Goal: Task Accomplishment & Management: Use online tool/utility

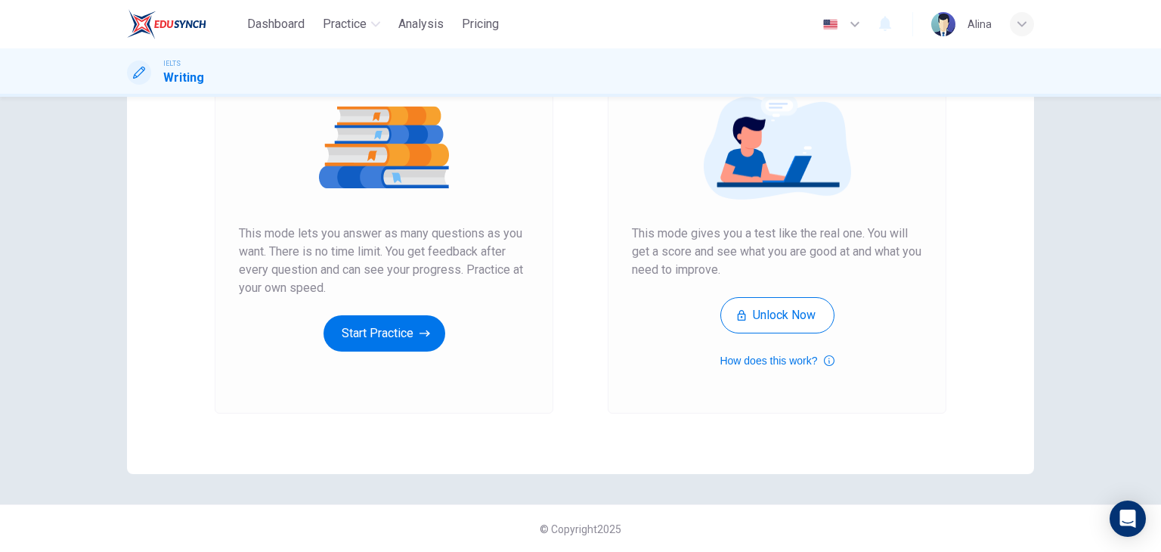
scroll to position [179, 0]
click at [419, 338] on icon "button" at bounding box center [424, 332] width 11 height 15
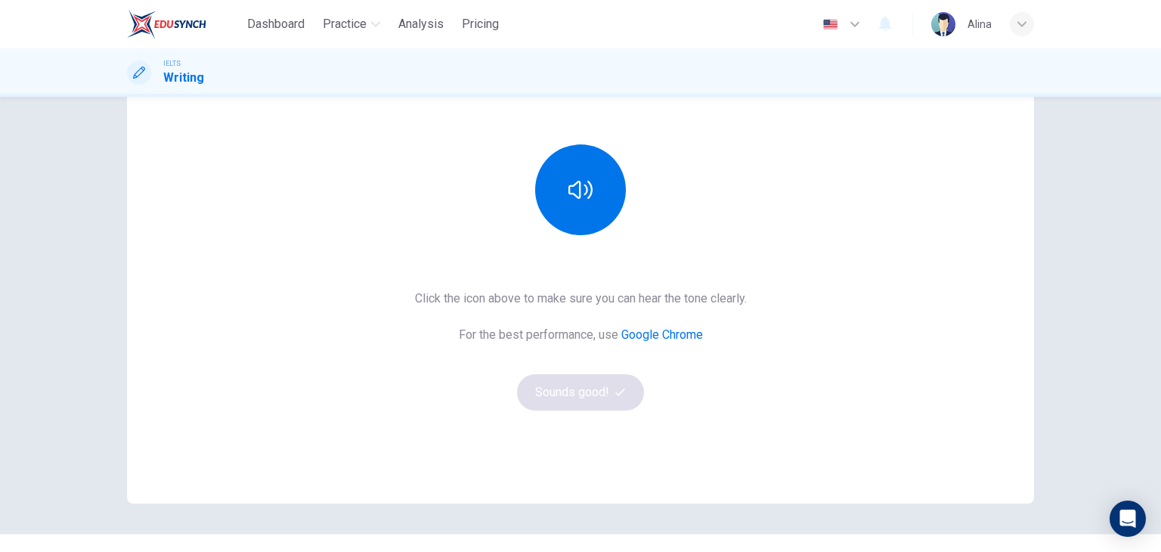
scroll to position [151, 0]
click at [606, 201] on button "button" at bounding box center [580, 187] width 91 height 91
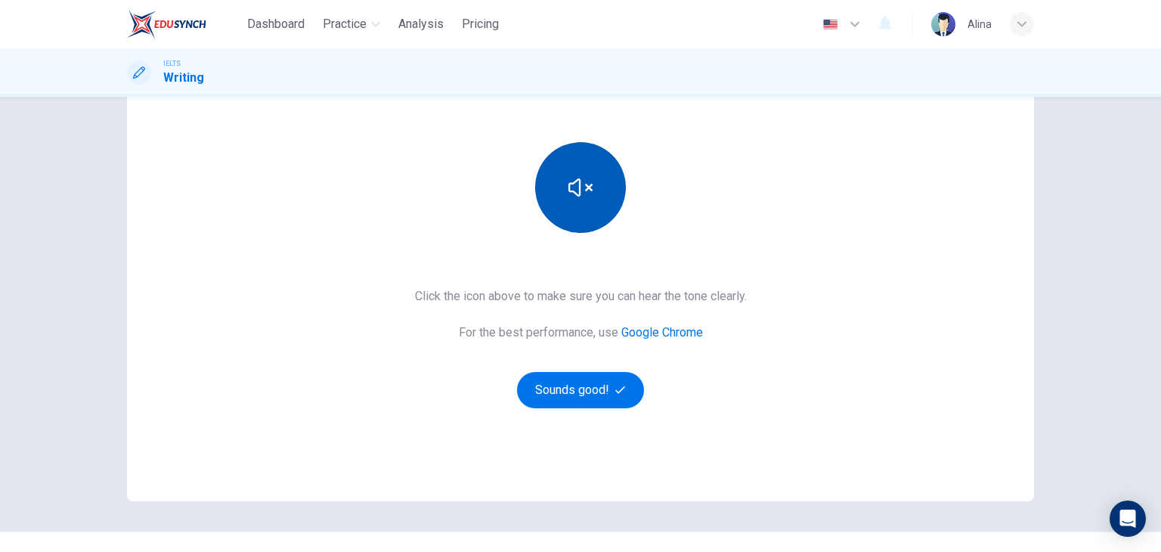
click at [606, 201] on button "button" at bounding box center [580, 187] width 91 height 91
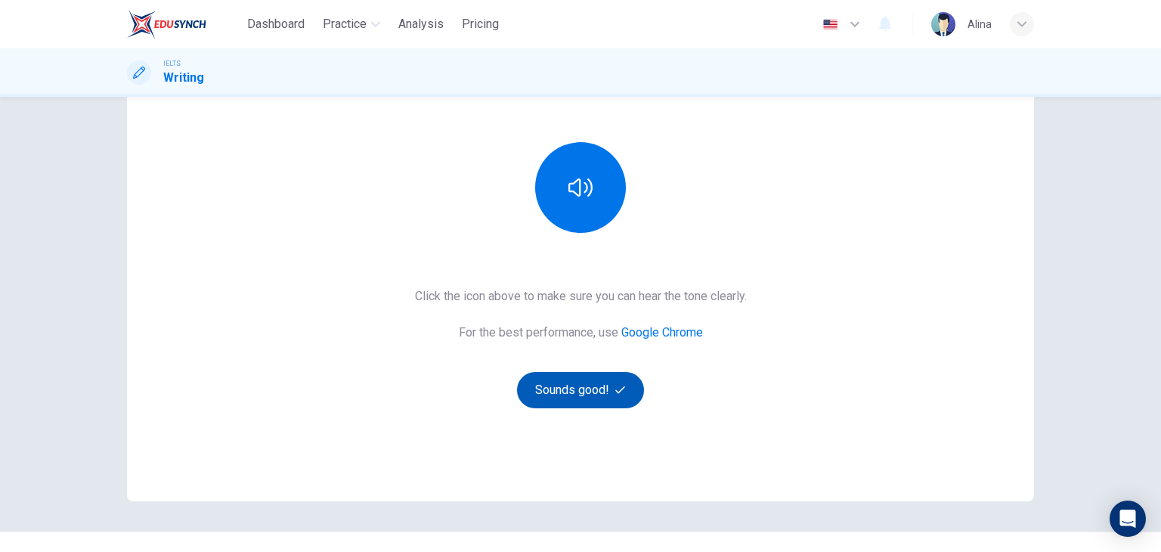
click at [586, 392] on button "Sounds good!" at bounding box center [580, 390] width 127 height 36
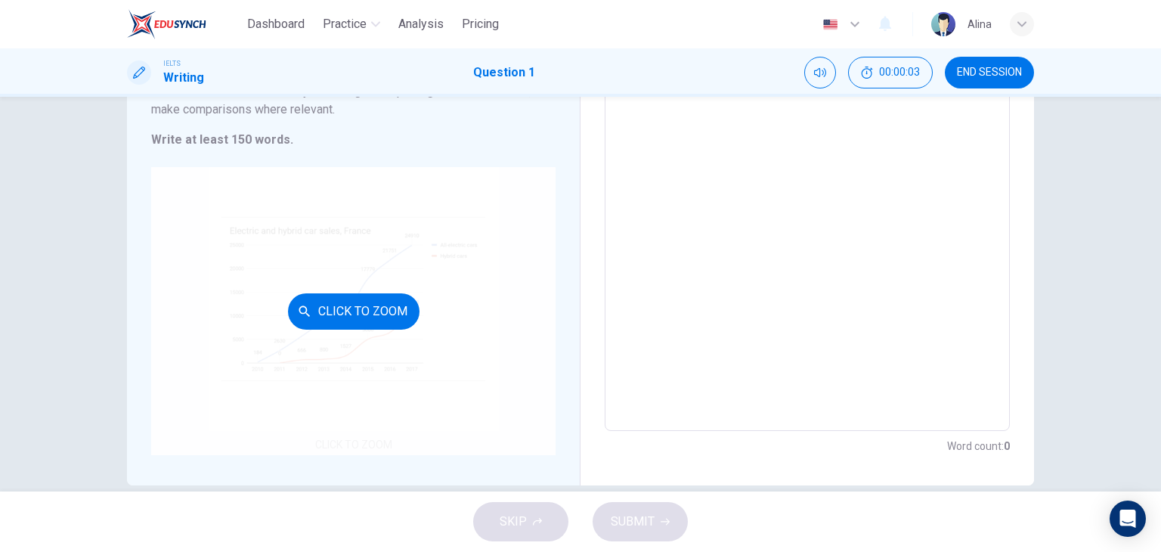
scroll to position [220, 0]
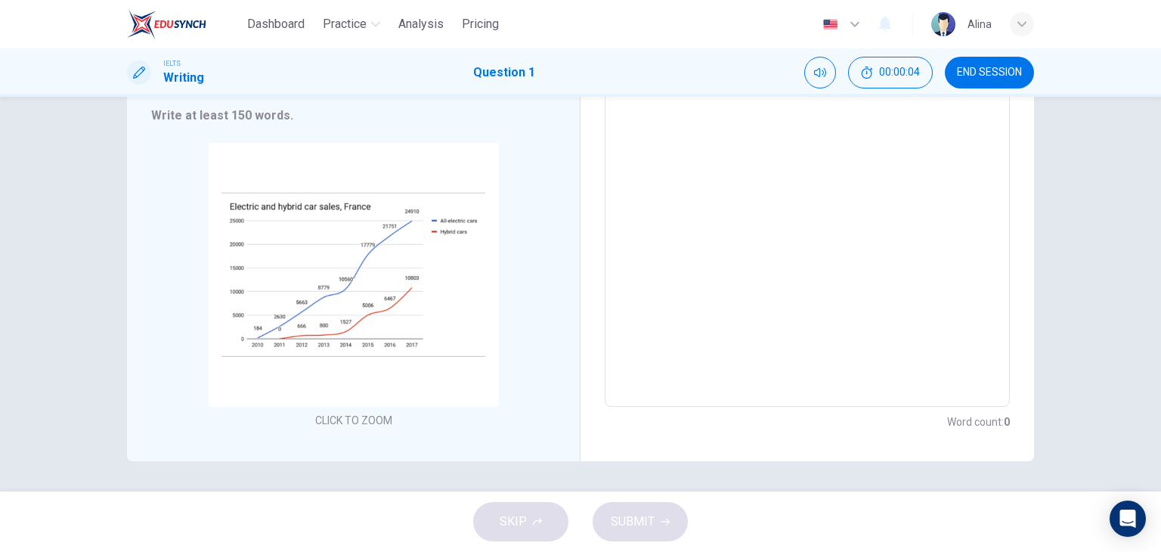
click at [626, 179] on textarea at bounding box center [807, 184] width 384 height 422
type textarea "y"
type textarea "x"
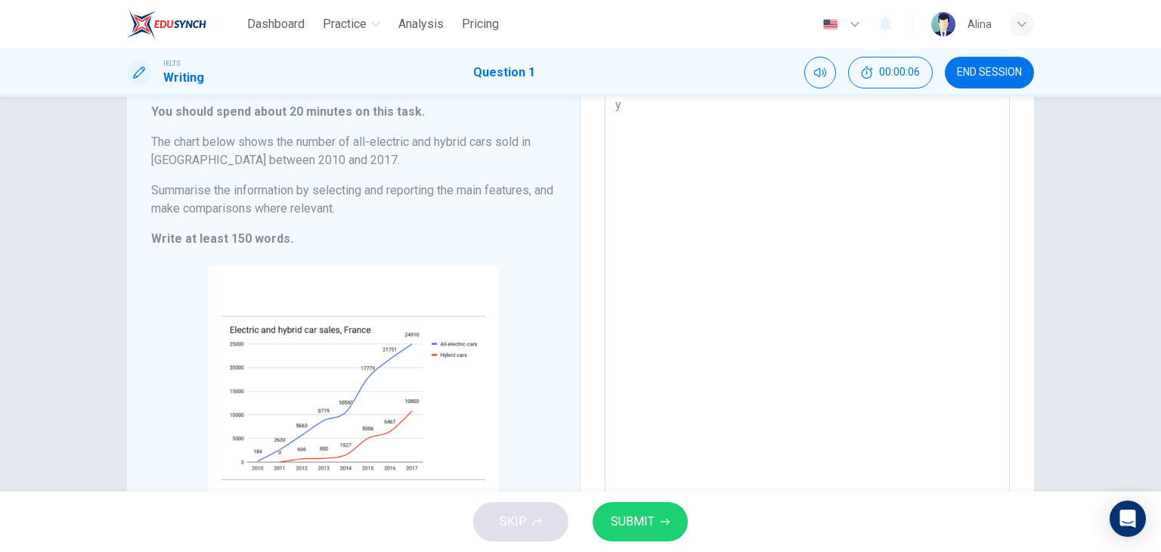
type textarea "y"
click at [632, 512] on span "SUBMIT" at bounding box center [633, 521] width 44 height 21
type textarea "x"
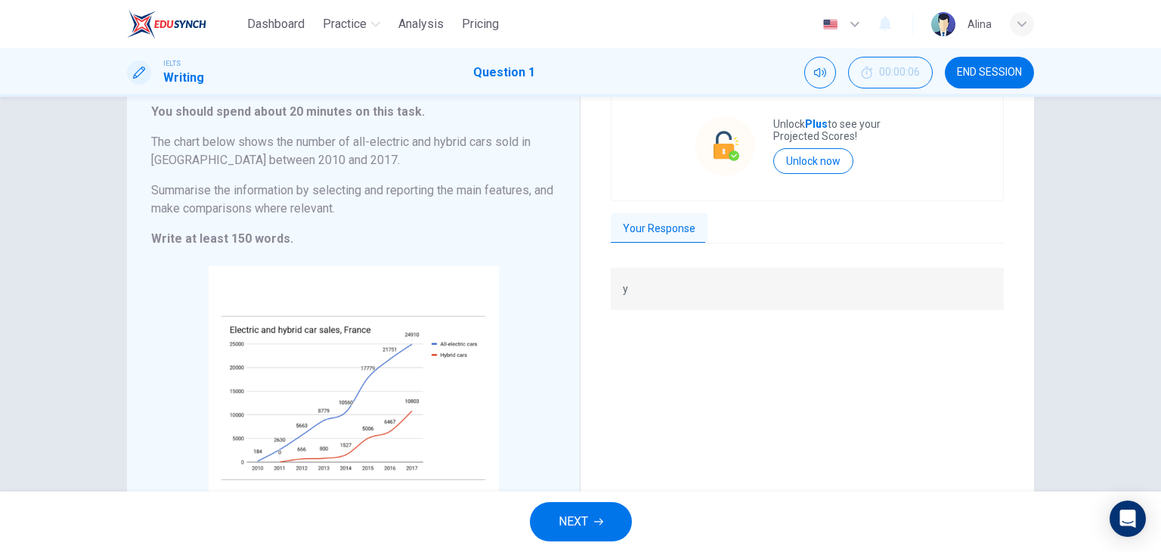
scroll to position [220, 0]
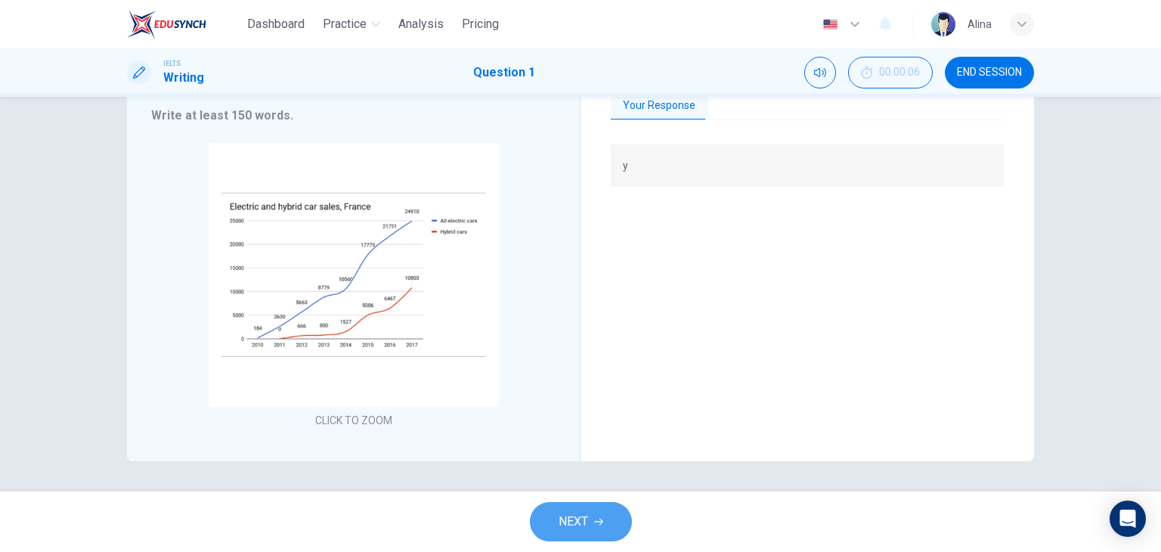
click at [586, 503] on button "NEXT" at bounding box center [581, 521] width 102 height 39
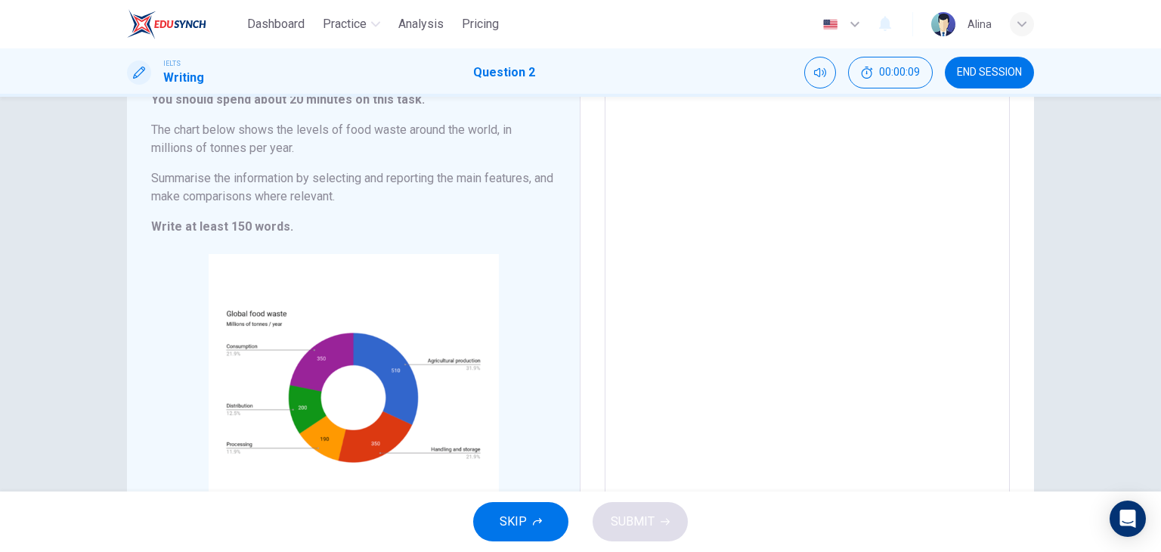
scroll to position [144, 0]
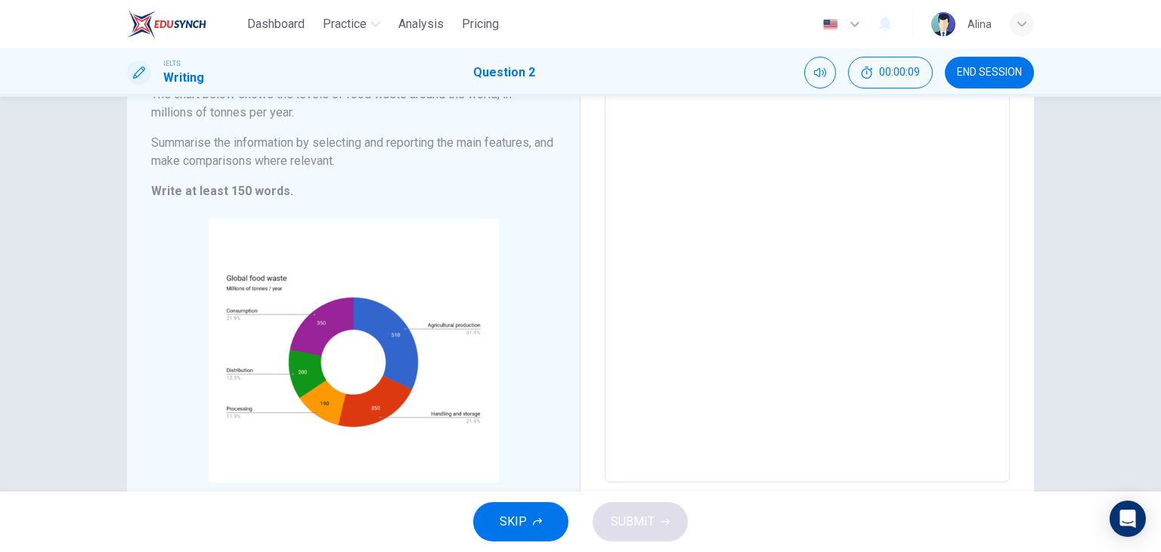
click at [474, 520] on button "SKIP" at bounding box center [520, 521] width 95 height 39
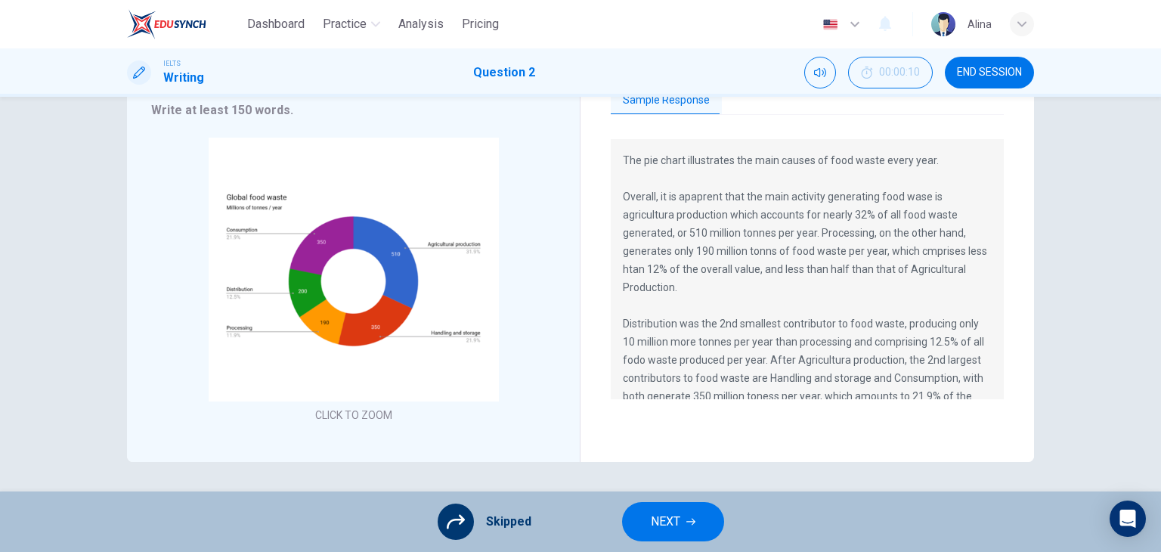
scroll to position [109, 0]
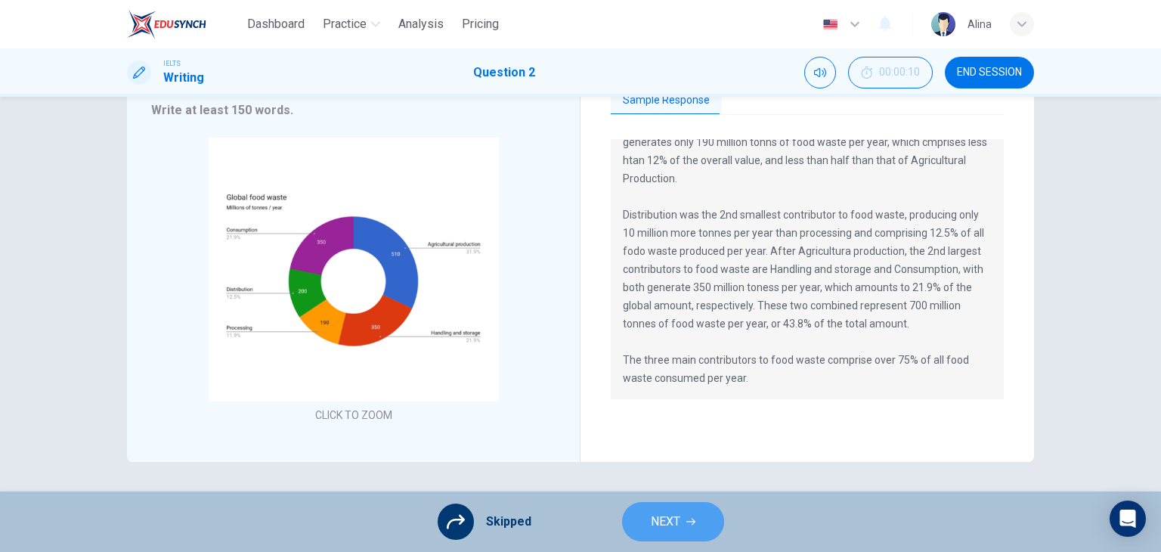
click at [675, 527] on span "NEXT" at bounding box center [665, 521] width 29 height 21
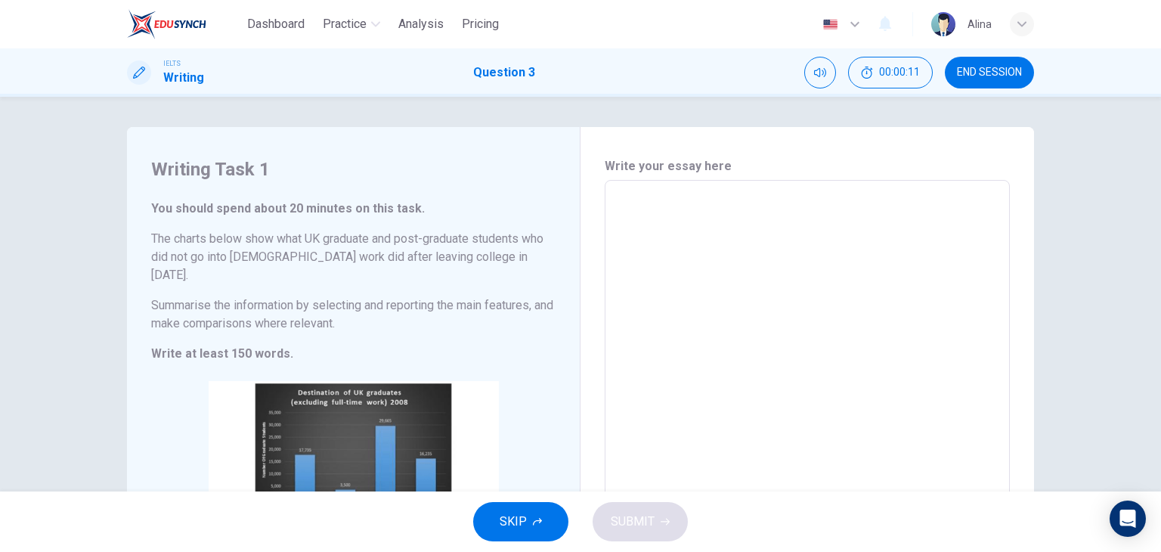
scroll to position [220, 0]
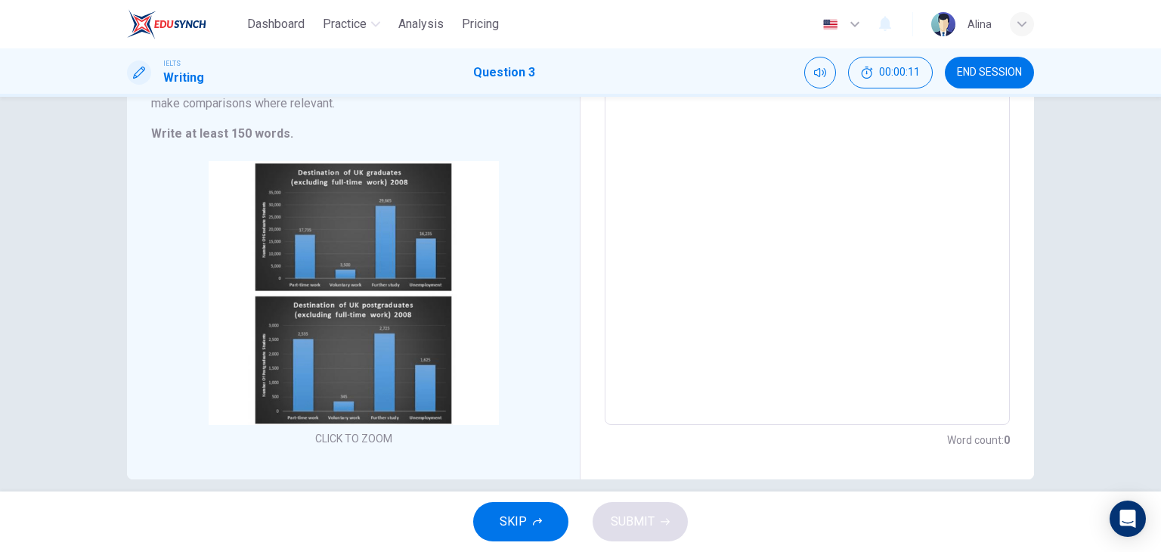
click at [531, 521] on button "SKIP" at bounding box center [520, 521] width 95 height 39
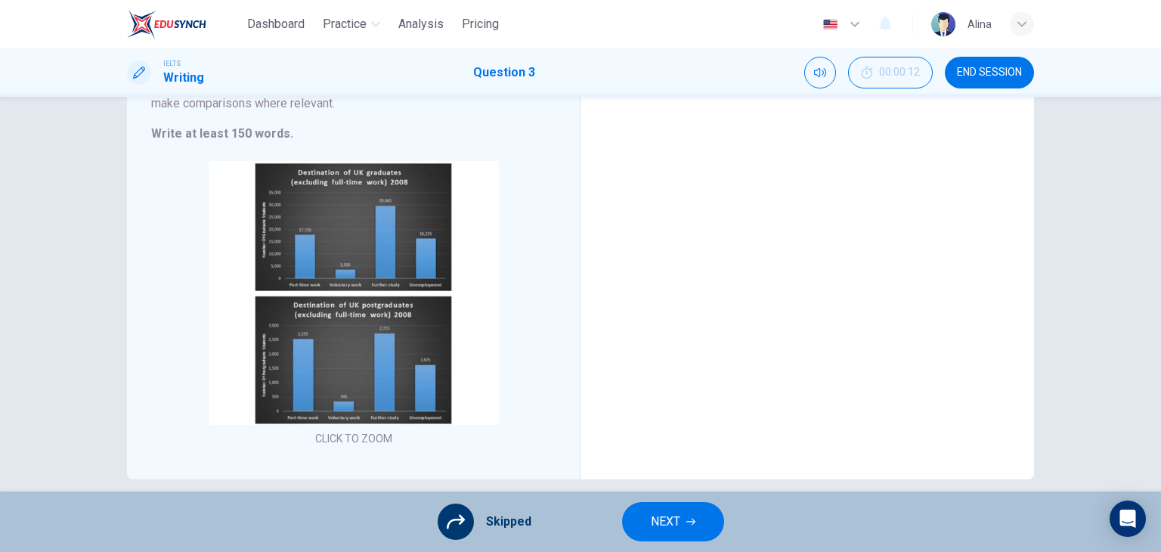
click at [704, 523] on button "NEXT" at bounding box center [673, 521] width 102 height 39
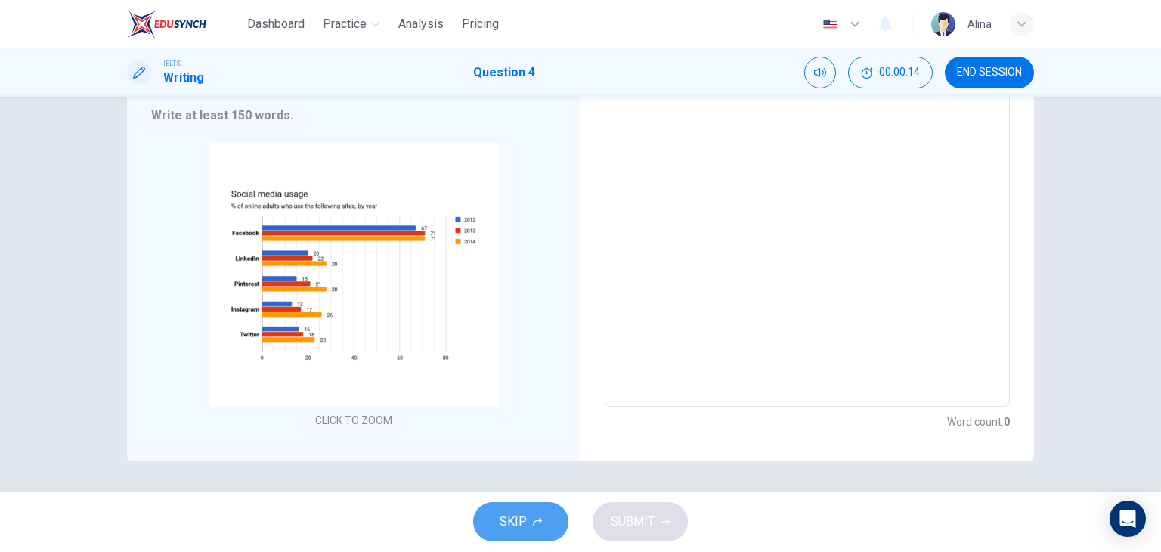
click at [524, 514] on span "SKIP" at bounding box center [513, 521] width 27 height 21
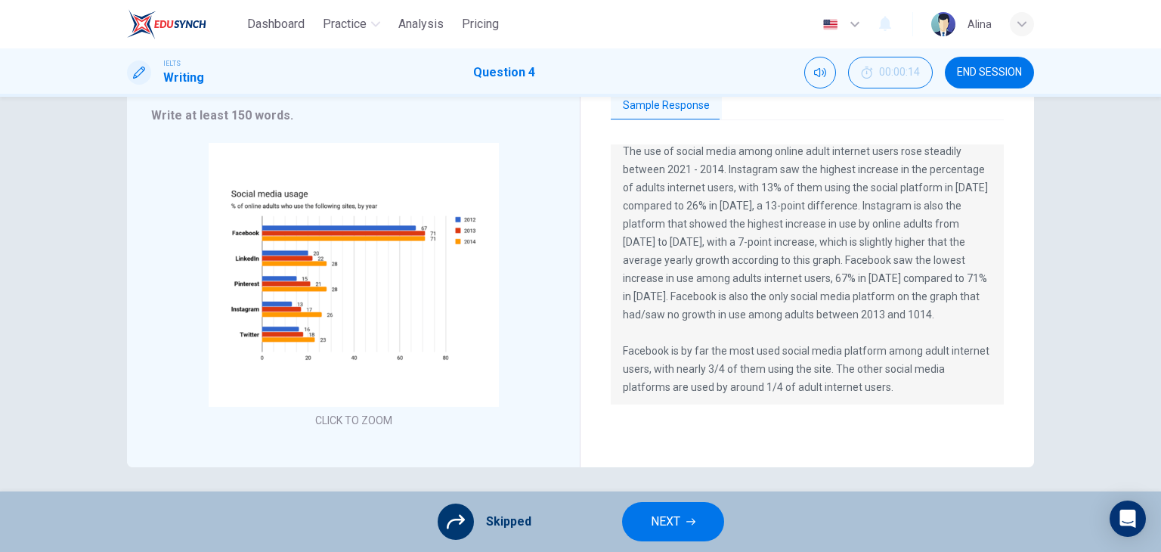
scroll to position [18, 0]
click at [647, 524] on button "NEXT" at bounding box center [673, 521] width 102 height 39
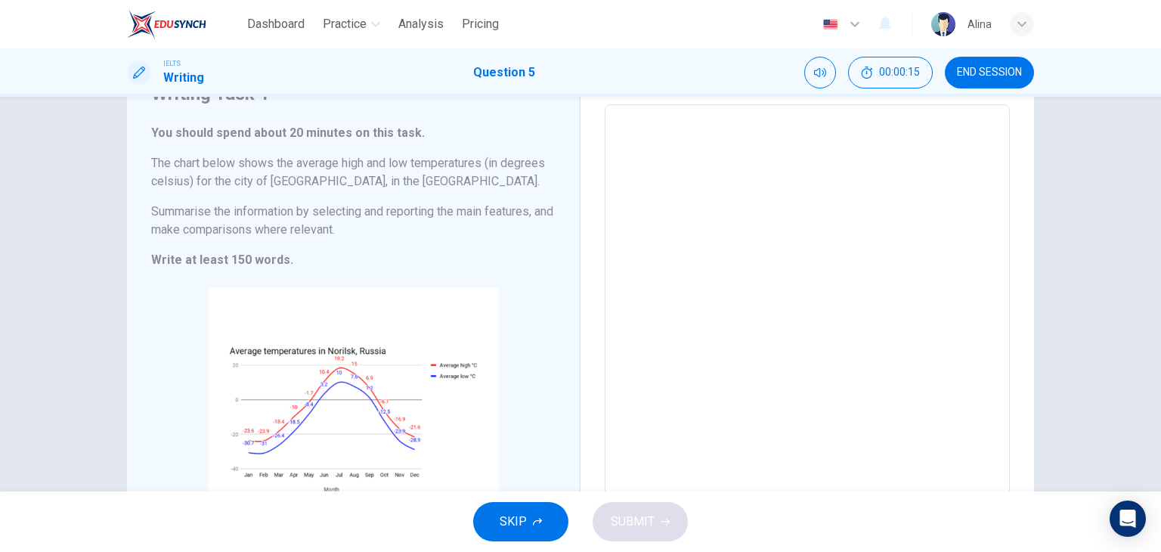
scroll to position [0, 0]
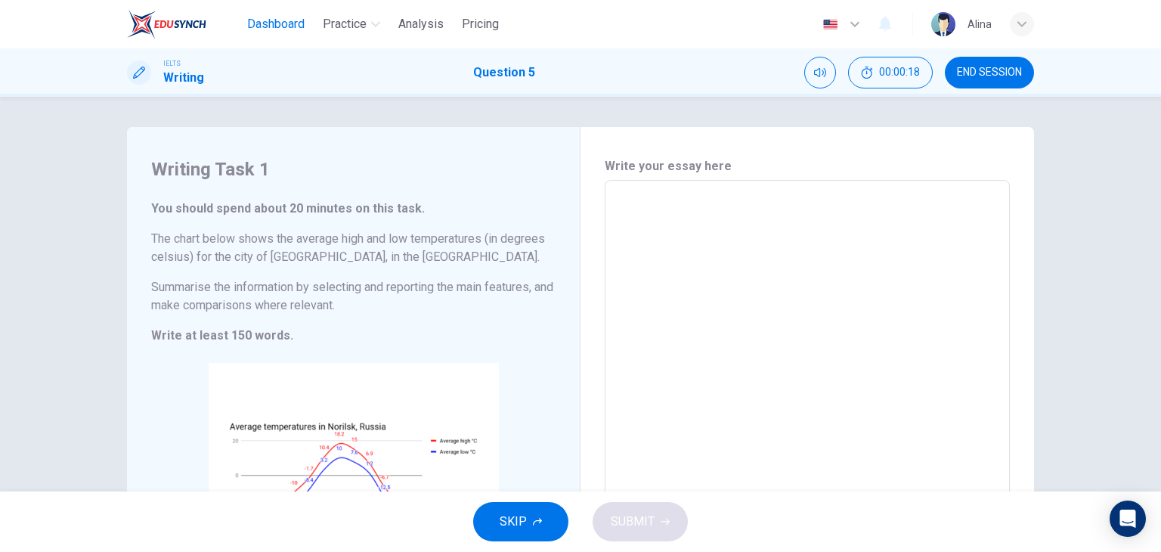
click at [255, 31] on span "Dashboard" at bounding box center [275, 24] width 57 height 18
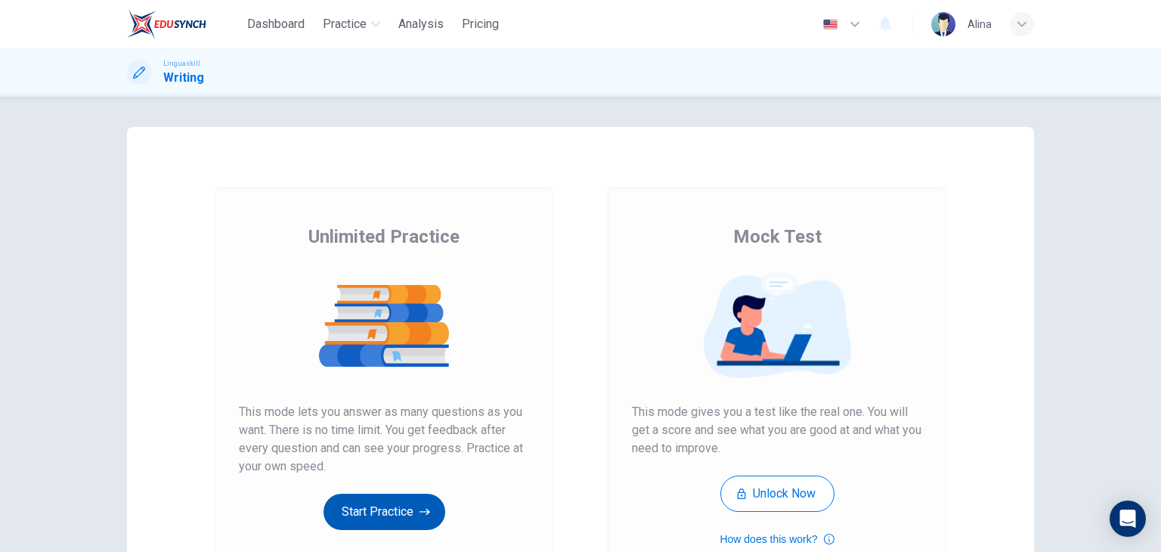
click at [419, 515] on icon "button" at bounding box center [424, 511] width 11 height 15
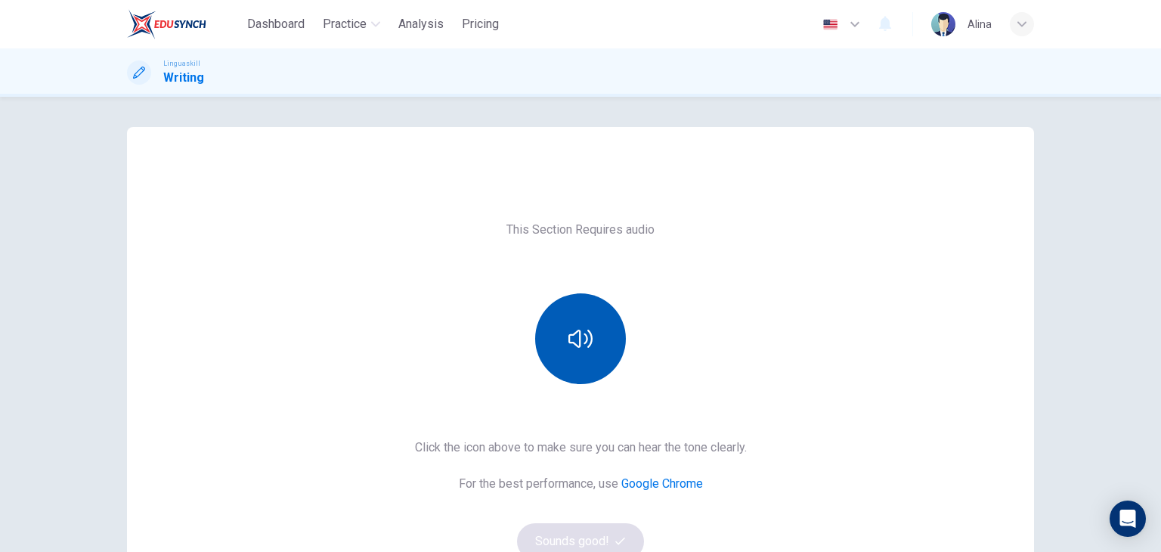
click at [614, 326] on button "button" at bounding box center [580, 338] width 91 height 91
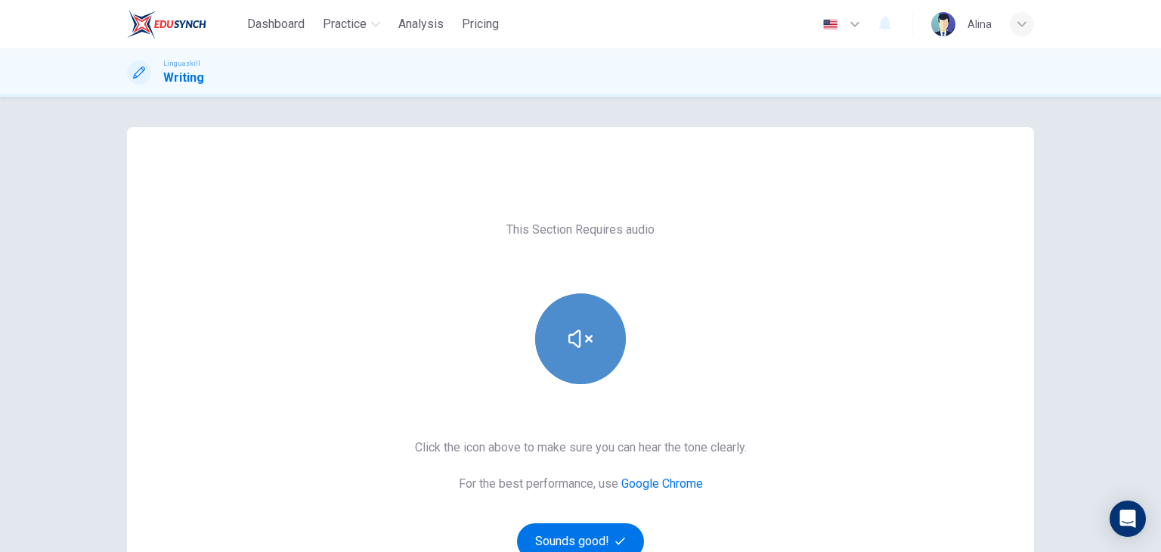
click at [614, 327] on button "button" at bounding box center [580, 338] width 91 height 91
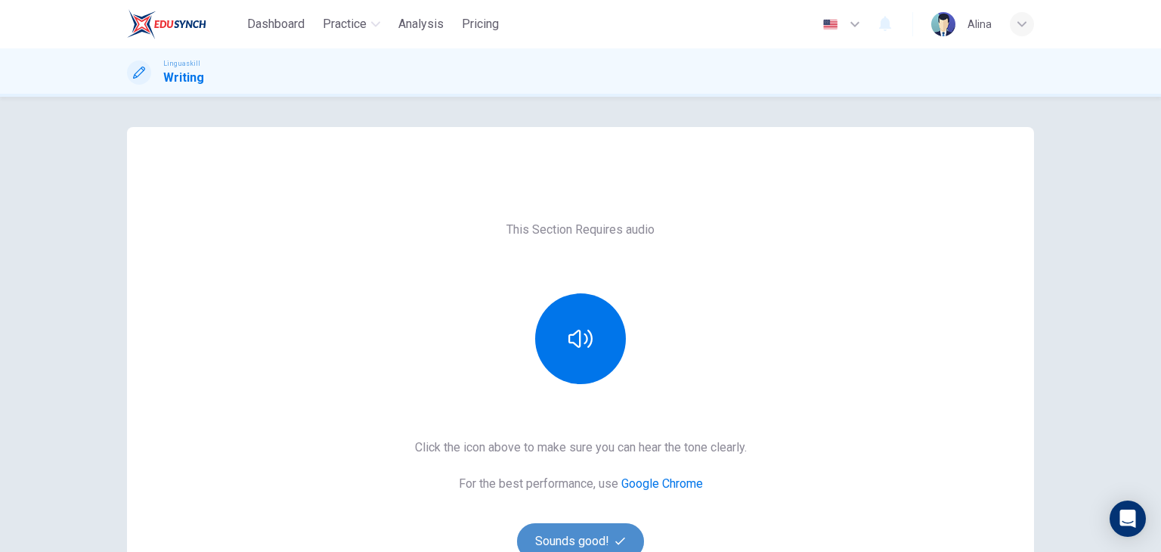
click at [590, 540] on button "Sounds good!" at bounding box center [580, 541] width 127 height 36
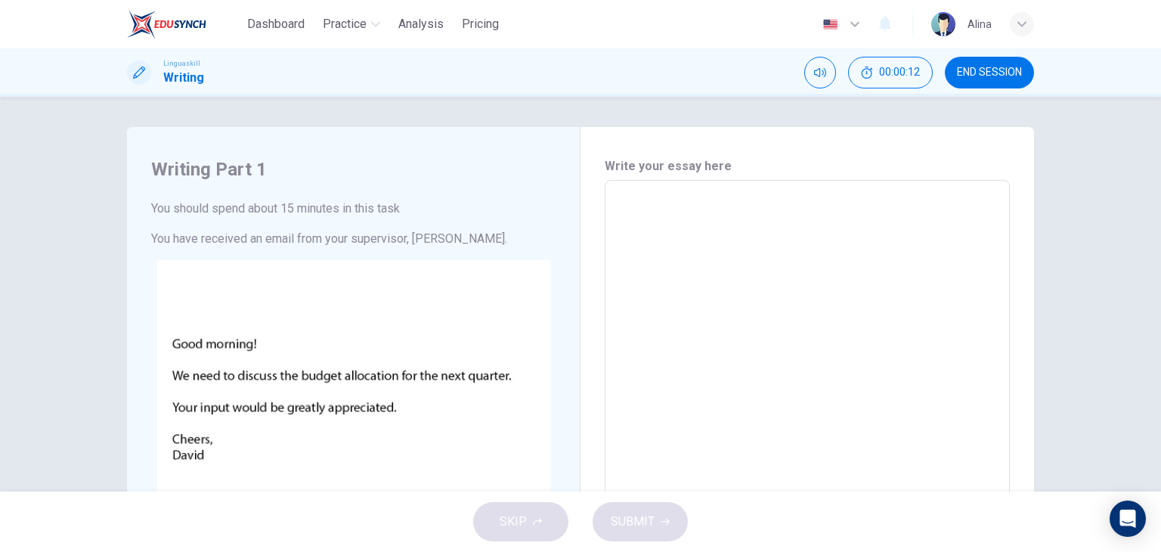
drag, startPoint x: 264, startPoint y: 26, endPoint x: 667, endPoint y: 121, distance: 413.2
click at [264, 26] on span "Dashboard" at bounding box center [275, 24] width 57 height 18
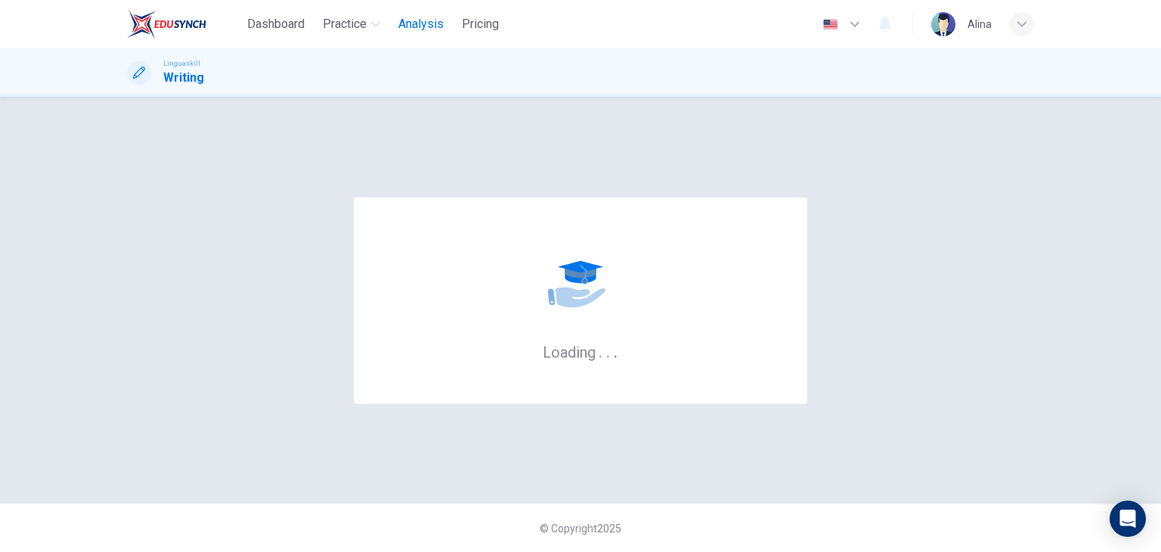
click at [441, 31] on span "Analysis" at bounding box center [420, 24] width 45 height 18
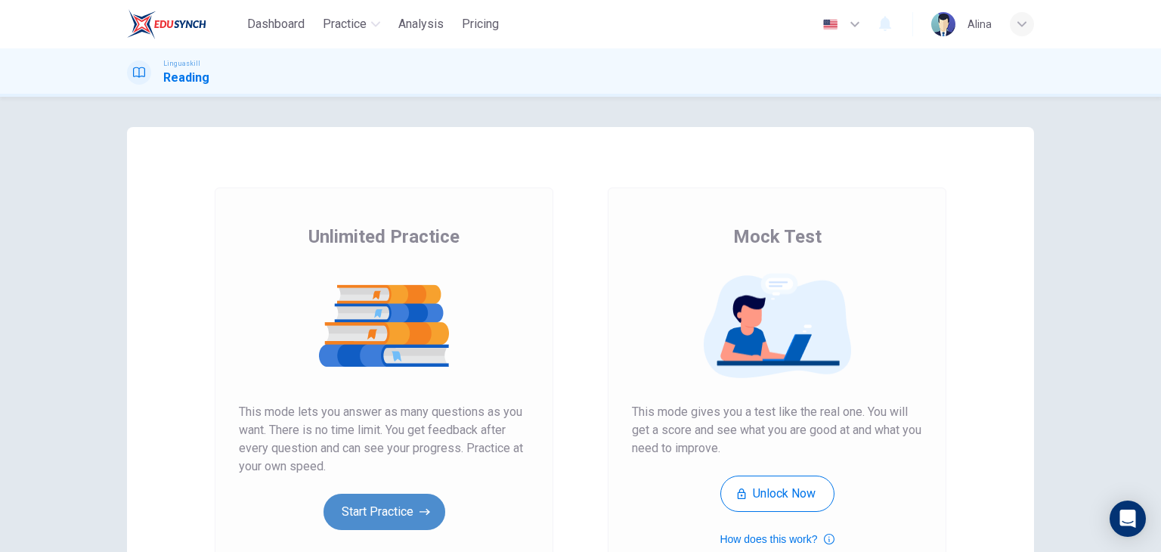
click at [389, 509] on button "Start Practice" at bounding box center [384, 511] width 122 height 36
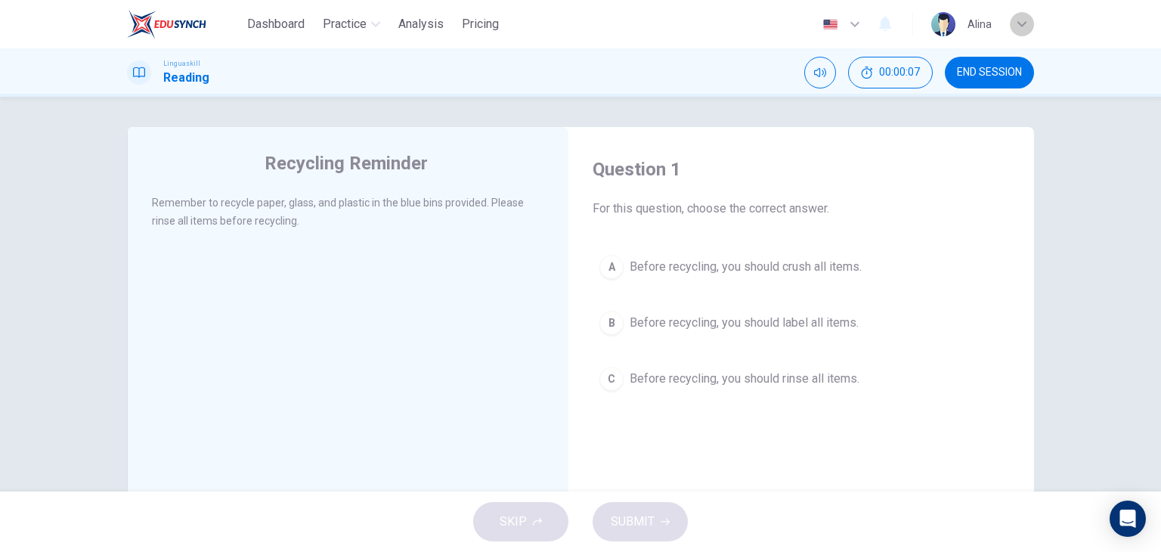
click at [1023, 31] on div "button" at bounding box center [1022, 24] width 24 height 24
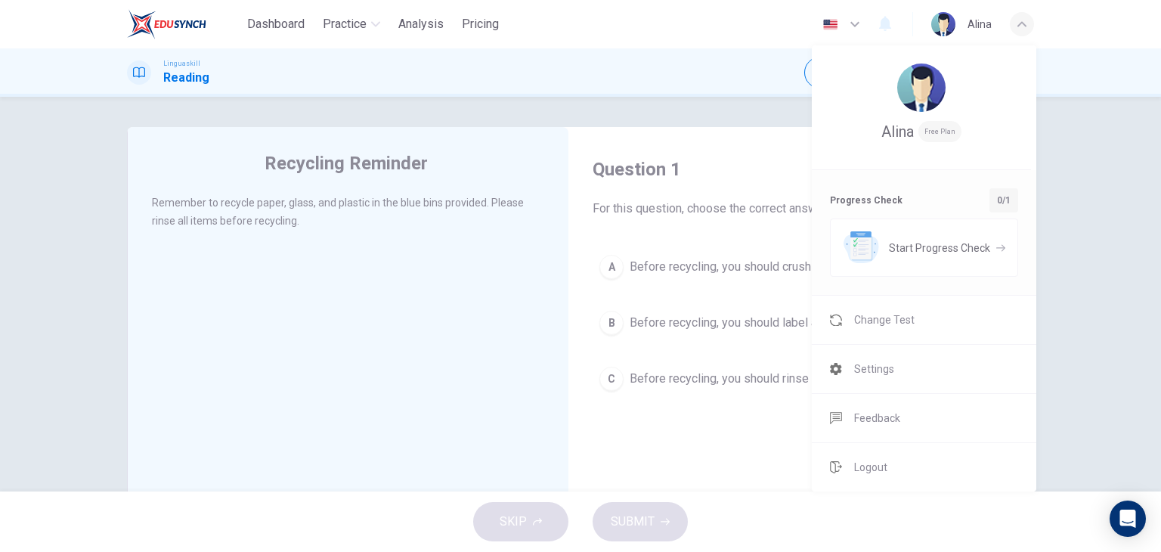
drag, startPoint x: 901, startPoint y: 311, endPoint x: 635, endPoint y: 125, distance: 324.1
click at [901, 311] on span "Change Test" at bounding box center [884, 320] width 60 height 18
